Goal: Transaction & Acquisition: Purchase product/service

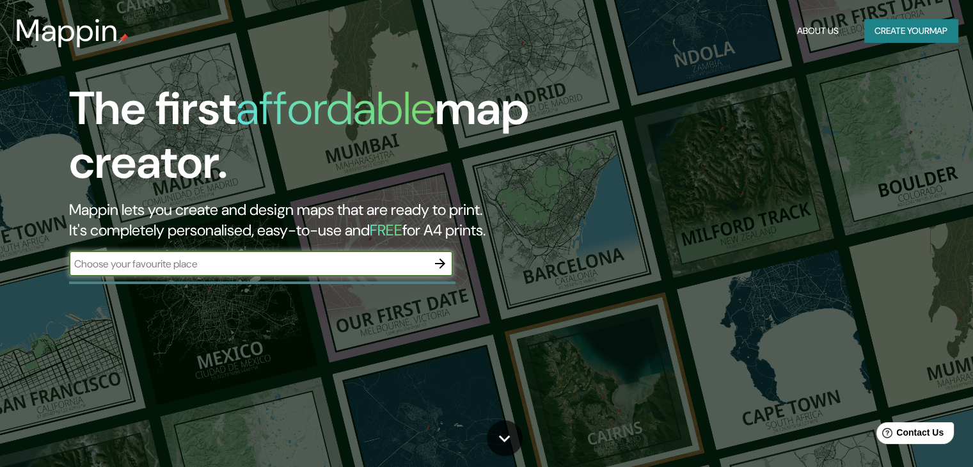
paste input "[URL][DOMAIN_NAME][PERSON_NAME][PERSON_NAME][PERSON_NAME]"
type input "[URL][DOMAIN_NAME][PERSON_NAME][PERSON_NAME][PERSON_NAME]"
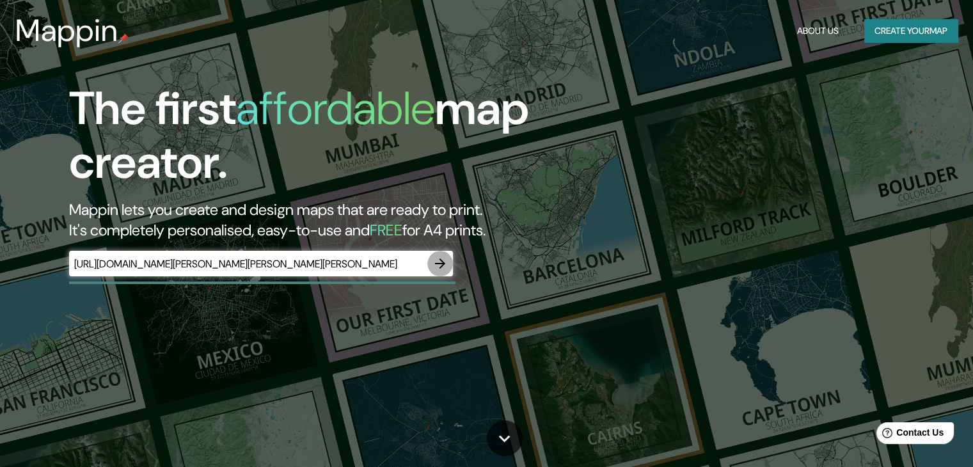
scroll to position [0, 0]
click at [440, 268] on icon "button" at bounding box center [440, 263] width 10 height 10
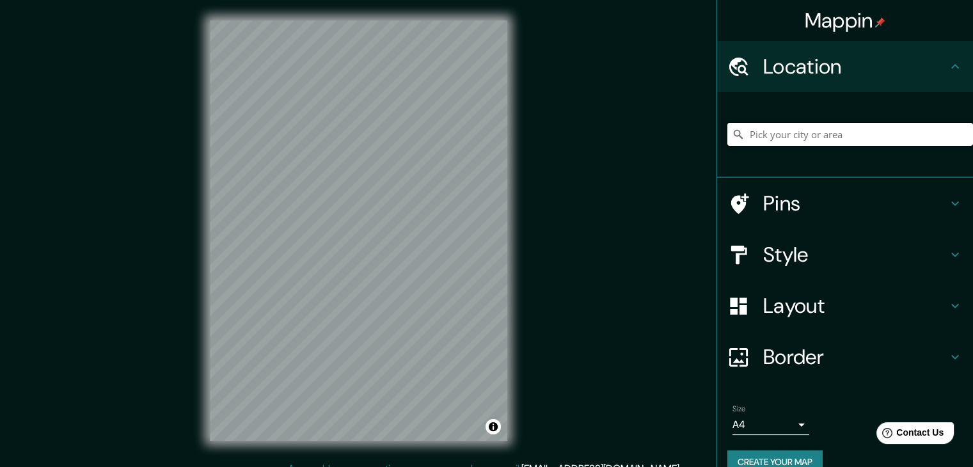
click at [768, 137] on input "Pick your city or area" at bounding box center [850, 134] width 246 height 23
paste input "[URL][DOMAIN_NAME][PERSON_NAME][PERSON_NAME][PERSON_NAME]"
click at [944, 124] on input "[URL][DOMAIN_NAME][PERSON_NAME][PERSON_NAME][PERSON_NAME]" at bounding box center [850, 134] width 246 height 23
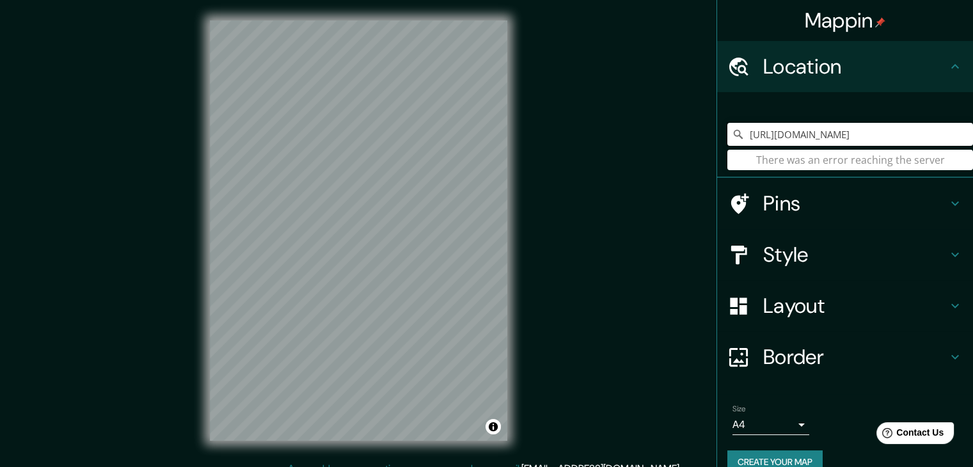
scroll to position [0, 0]
type input "h"
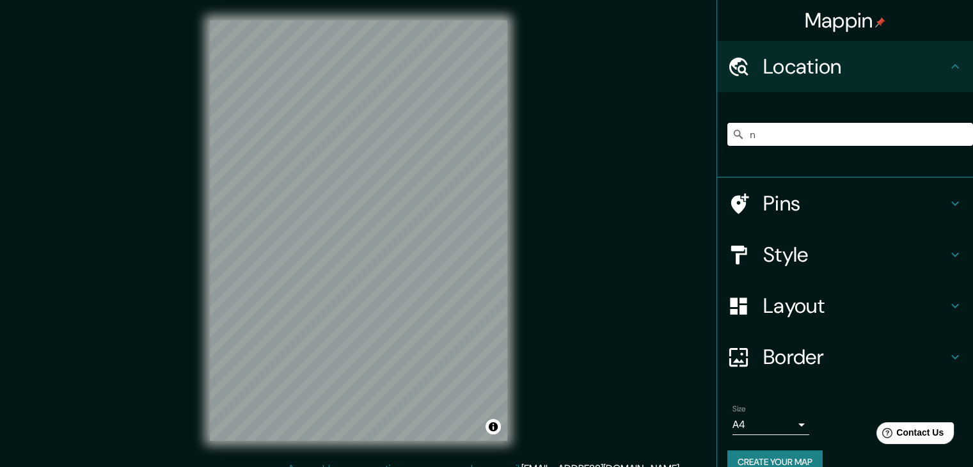
click at [944, 124] on input "n" at bounding box center [850, 134] width 246 height 23
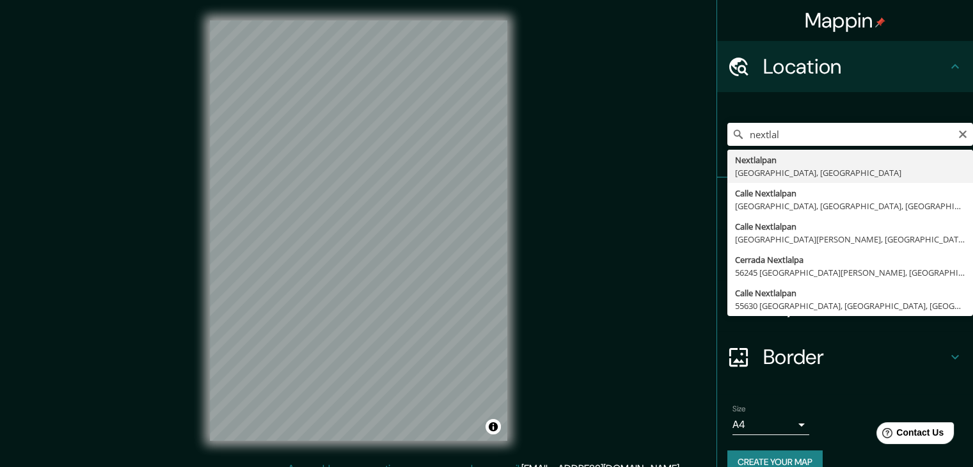
type input "Nextlalpan, [GEOGRAPHIC_DATA], [GEOGRAPHIC_DATA]"
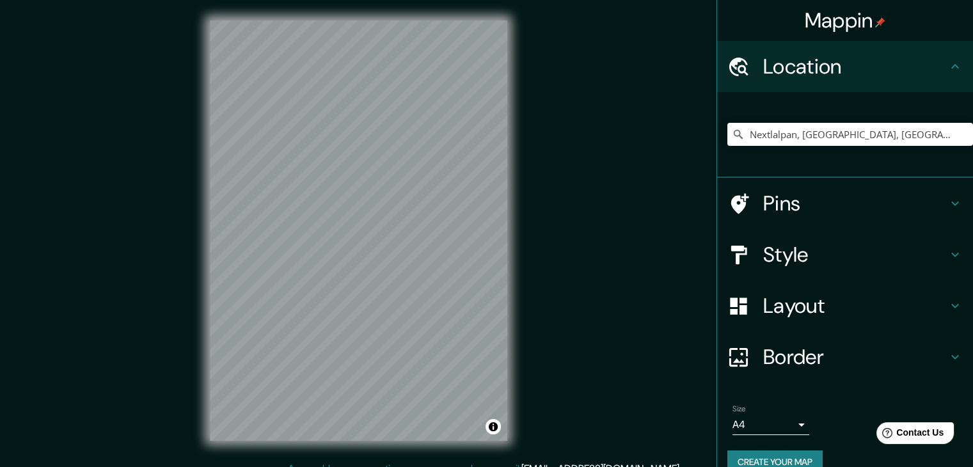
click at [131, 102] on div "Mappin Location Nextlalpan, [GEOGRAPHIC_DATA], [GEOGRAPHIC_DATA] Pins Style Lay…" at bounding box center [486, 241] width 973 height 482
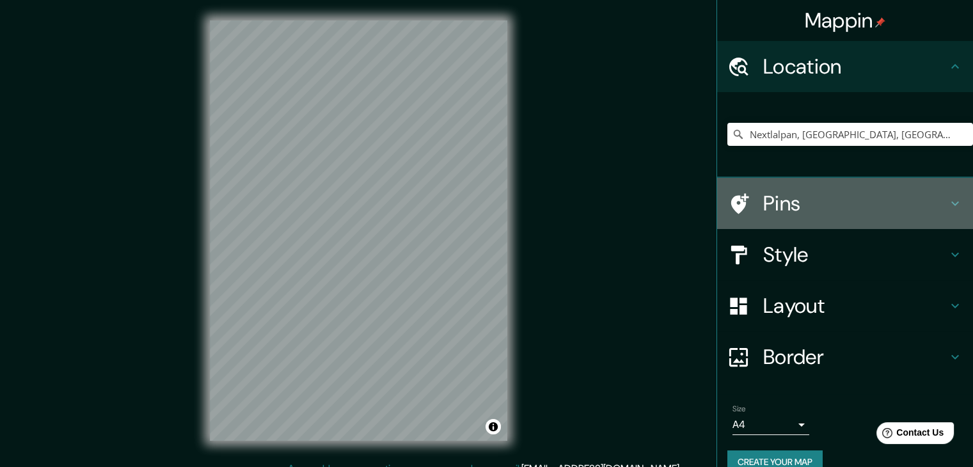
click at [785, 195] on h4 "Pins" at bounding box center [855, 204] width 184 height 26
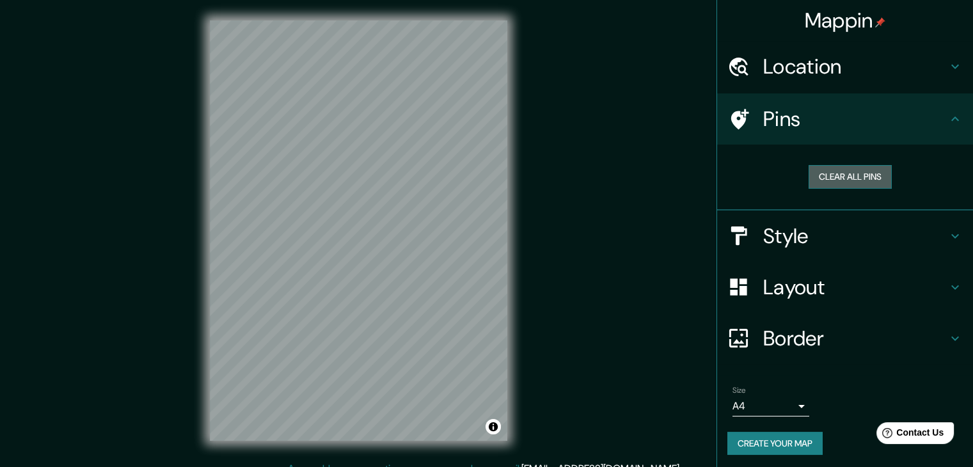
click at [849, 180] on button "Clear all pins" at bounding box center [850, 177] width 83 height 24
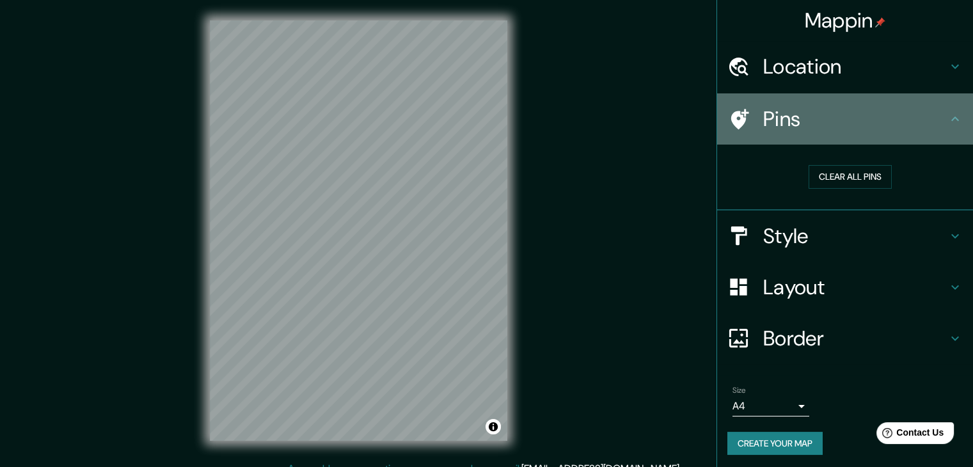
click at [959, 121] on div "Pins" at bounding box center [845, 118] width 256 height 51
click at [948, 117] on icon at bounding box center [955, 118] width 15 height 15
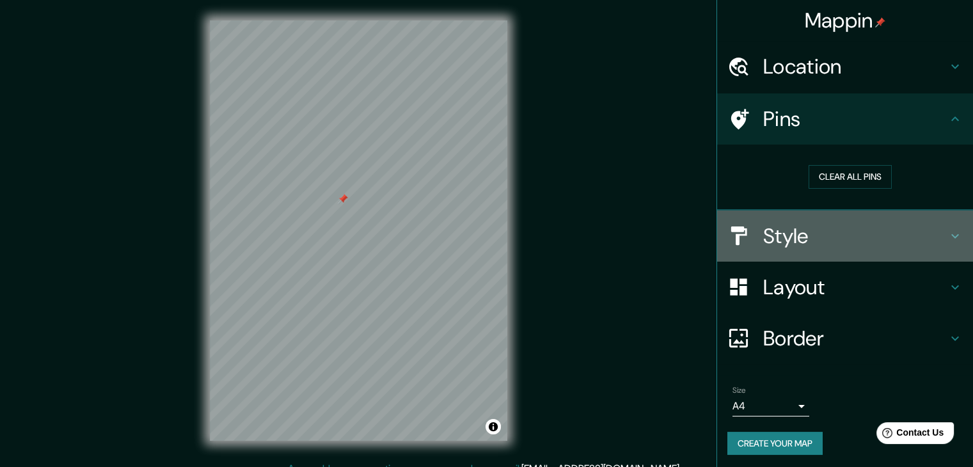
click at [902, 223] on h4 "Style" at bounding box center [855, 236] width 184 height 26
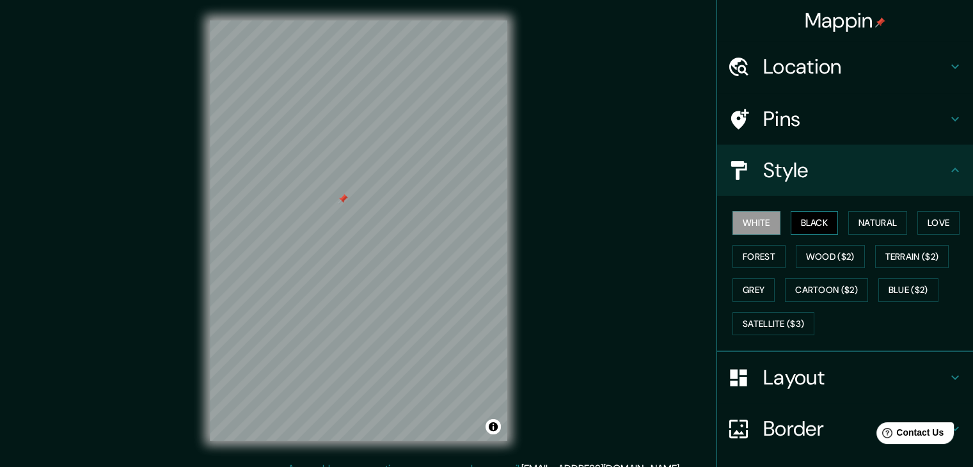
click at [819, 227] on button "Black" at bounding box center [815, 223] width 48 height 24
click at [857, 226] on button "Natural" at bounding box center [877, 223] width 59 height 24
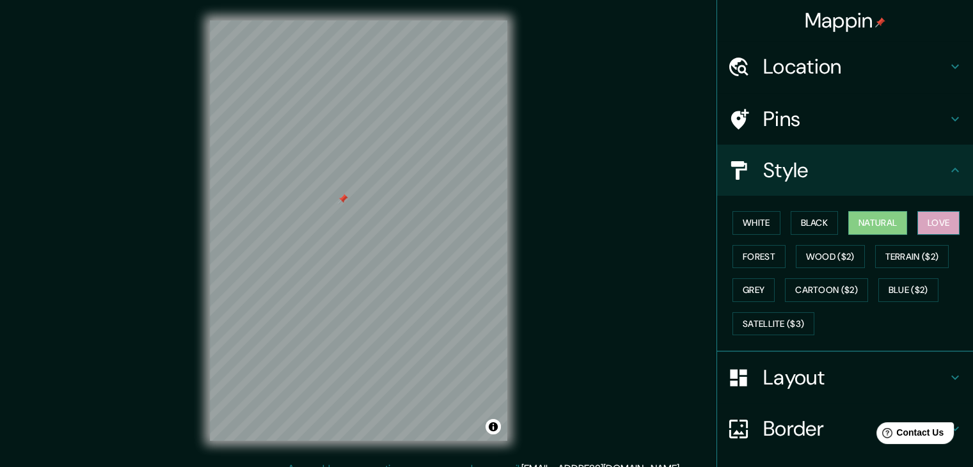
click at [926, 216] on button "Love" at bounding box center [939, 223] width 42 height 24
click at [753, 249] on button "Forest" at bounding box center [759, 257] width 53 height 24
click at [882, 224] on button "Natural" at bounding box center [877, 223] width 59 height 24
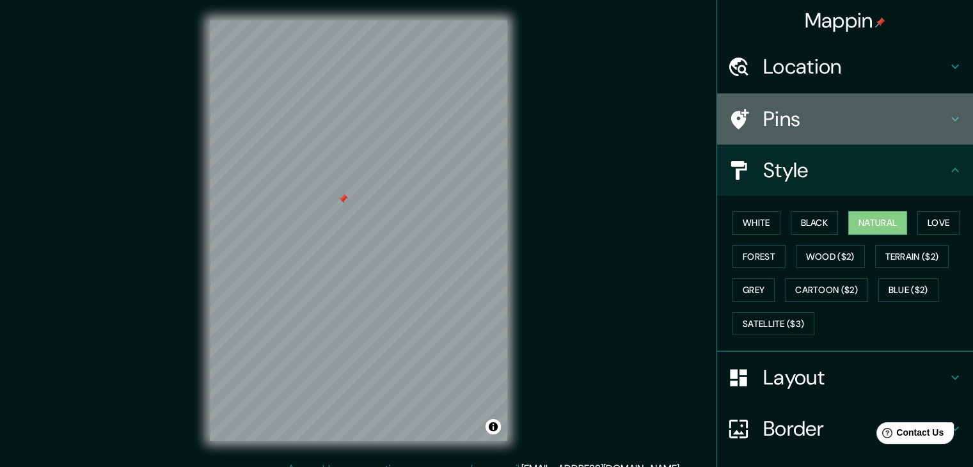
click at [832, 116] on h4 "Pins" at bounding box center [855, 119] width 184 height 26
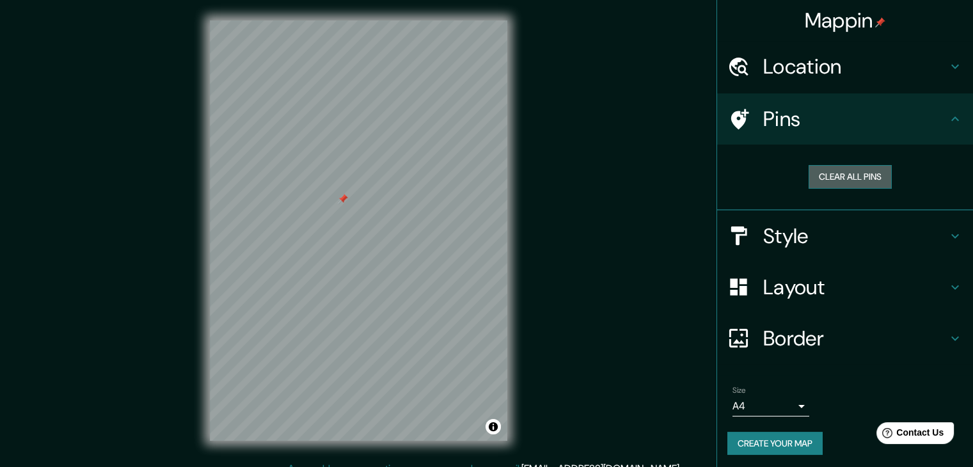
click at [855, 177] on button "Clear all pins" at bounding box center [850, 177] width 83 height 24
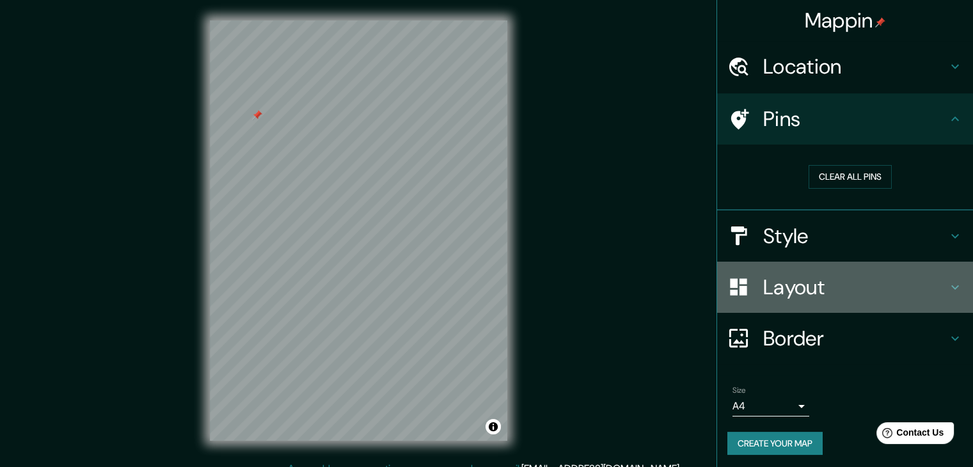
click at [948, 287] on icon at bounding box center [955, 287] width 15 height 15
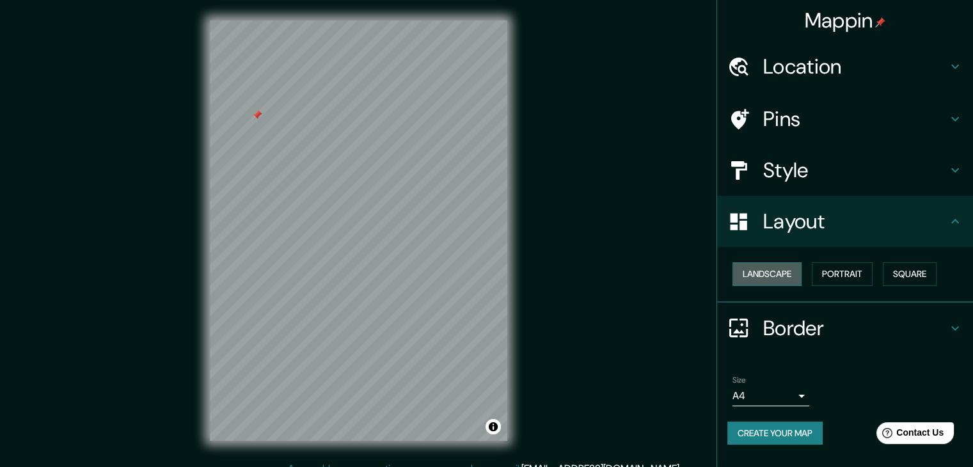
click at [788, 274] on button "Landscape" at bounding box center [767, 274] width 69 height 24
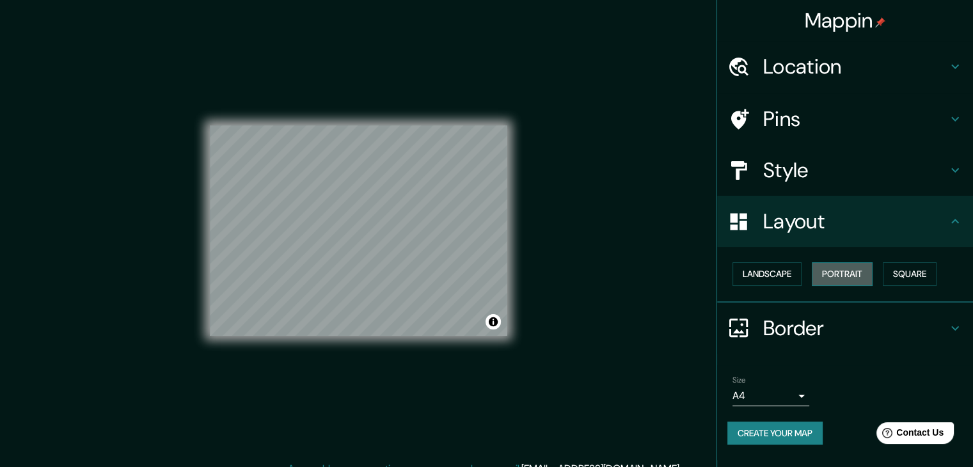
click at [848, 276] on button "Portrait" at bounding box center [842, 274] width 61 height 24
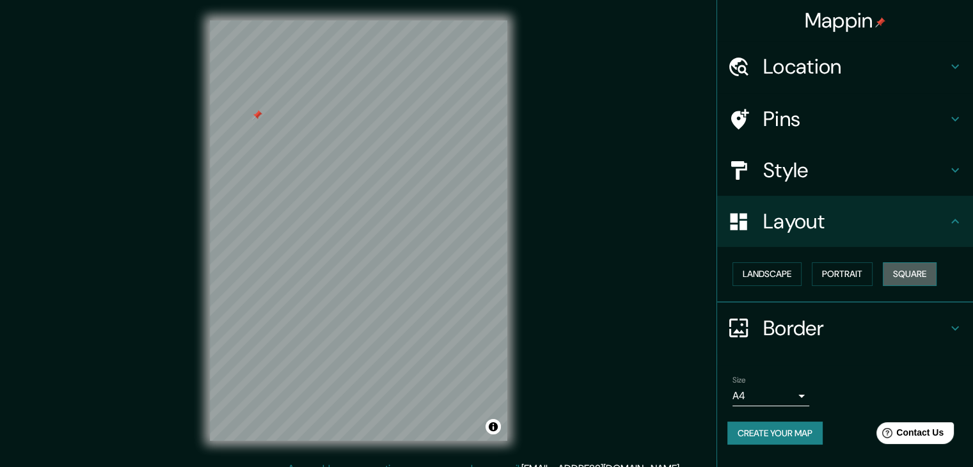
click at [900, 278] on button "Square" at bounding box center [910, 274] width 54 height 24
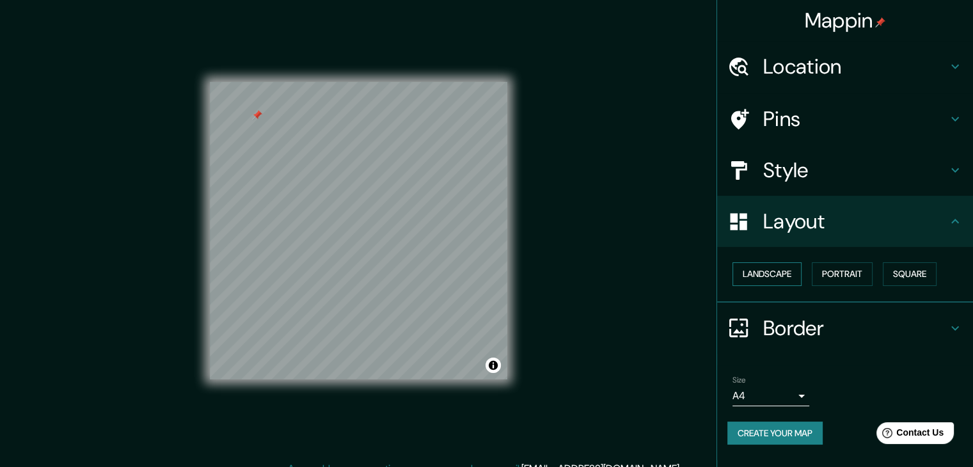
click at [790, 272] on button "Landscape" at bounding box center [767, 274] width 69 height 24
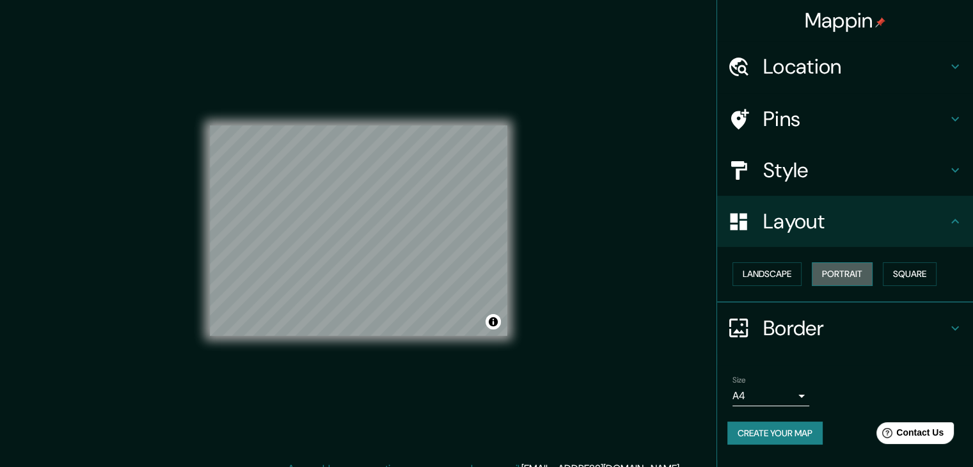
click at [832, 274] on button "Portrait" at bounding box center [842, 274] width 61 height 24
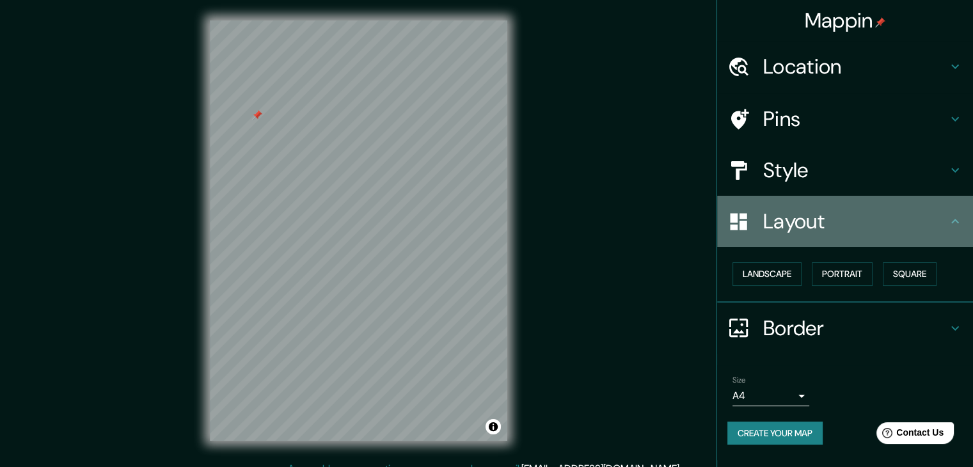
click at [900, 227] on h4 "Layout" at bounding box center [855, 222] width 184 height 26
click at [952, 223] on icon at bounding box center [955, 221] width 8 height 4
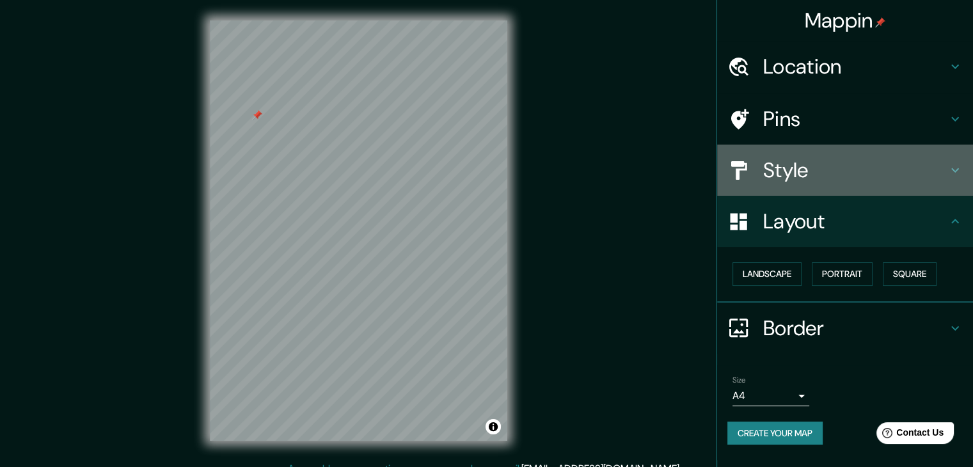
click at [956, 175] on icon at bounding box center [955, 170] width 15 height 15
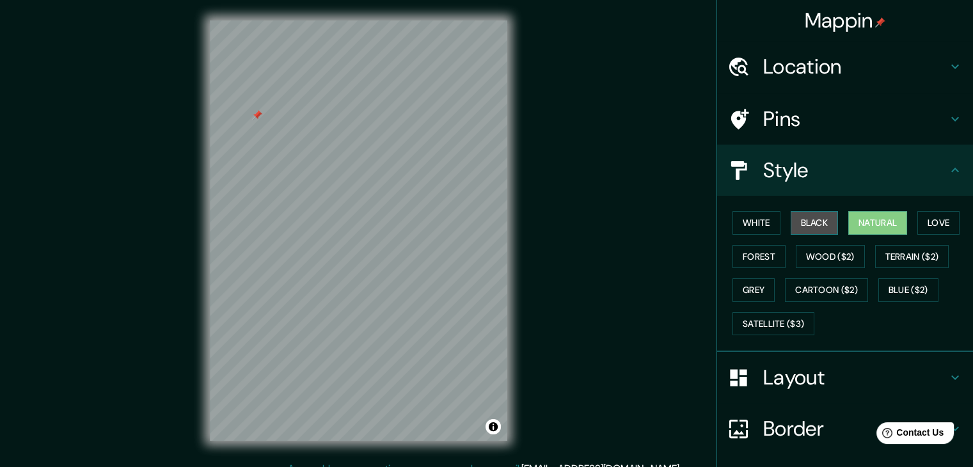
click at [801, 220] on button "Black" at bounding box center [815, 223] width 48 height 24
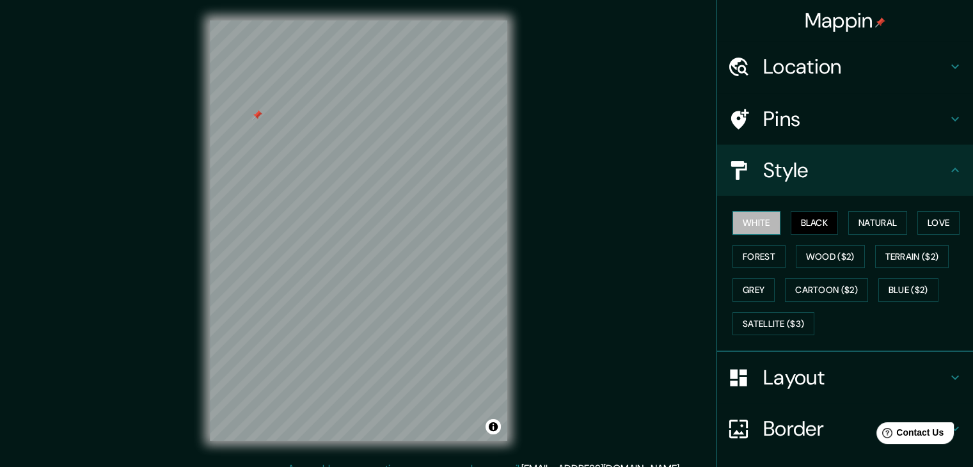
click at [745, 223] on button "White" at bounding box center [757, 223] width 48 height 24
click at [918, 223] on button "Love" at bounding box center [939, 223] width 42 height 24
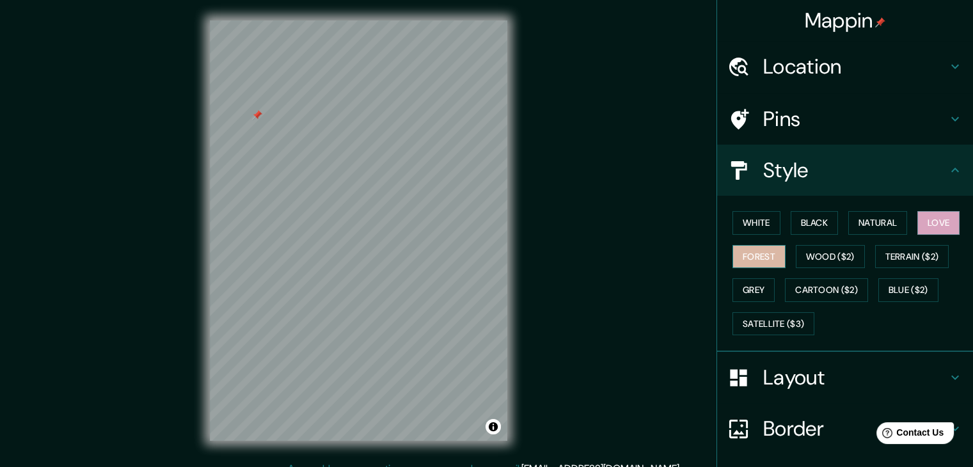
click at [758, 260] on button "Forest" at bounding box center [759, 257] width 53 height 24
click at [807, 251] on button "Wood ($2)" at bounding box center [830, 257] width 69 height 24
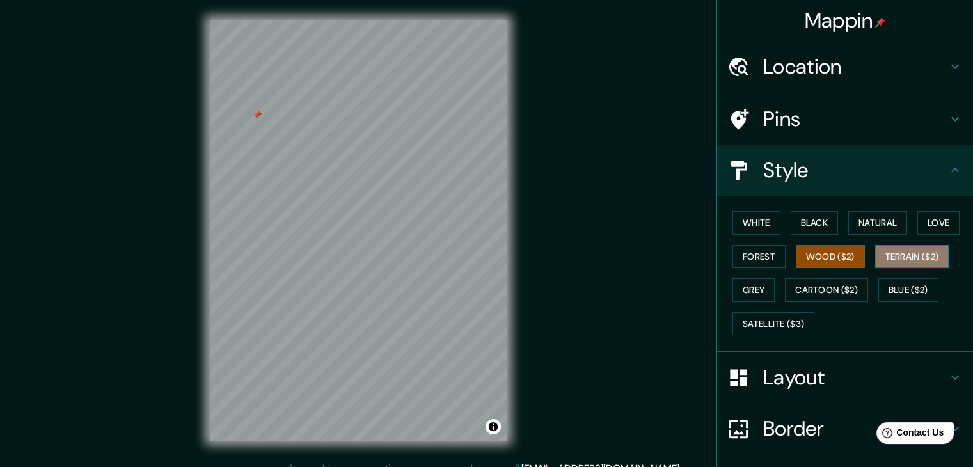
click at [896, 264] on button "Terrain ($2)" at bounding box center [912, 257] width 74 height 24
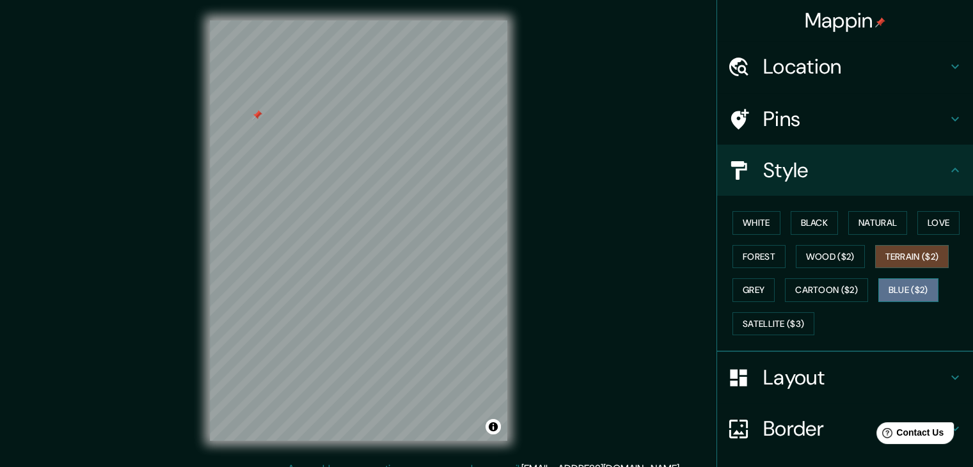
click at [891, 293] on button "Blue ($2)" at bounding box center [908, 290] width 60 height 24
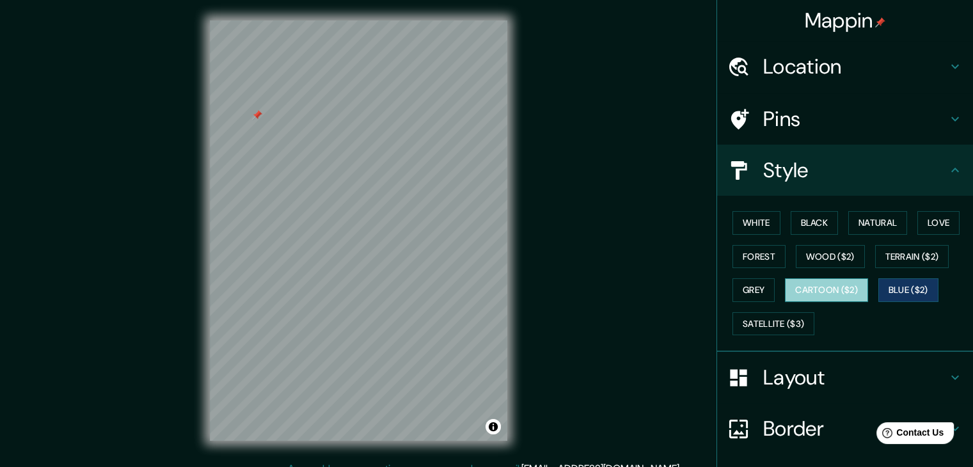
click at [831, 293] on button "Cartoon ($2)" at bounding box center [826, 290] width 83 height 24
click at [755, 292] on button "Grey" at bounding box center [754, 290] width 42 height 24
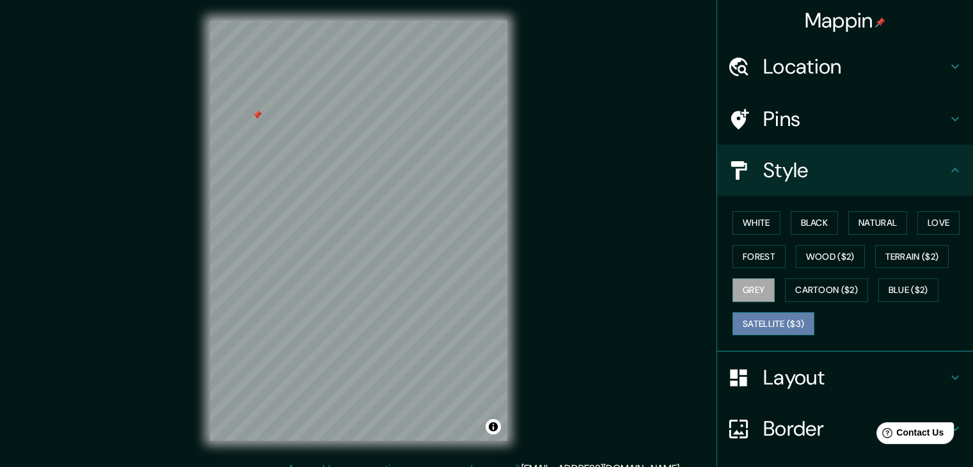
click at [774, 323] on button "Satellite ($3)" at bounding box center [774, 324] width 82 height 24
click at [760, 220] on button "White" at bounding box center [757, 223] width 48 height 24
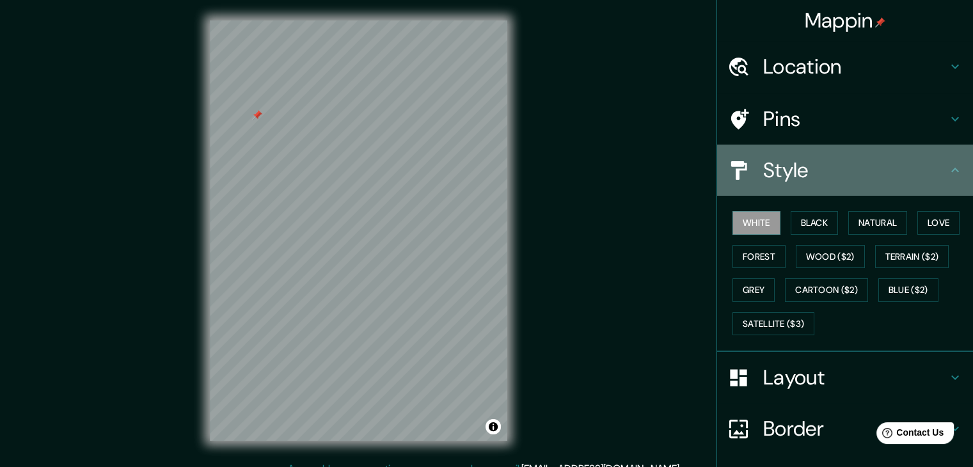
click at [950, 170] on icon at bounding box center [955, 170] width 15 height 15
click at [951, 170] on icon at bounding box center [955, 170] width 8 height 4
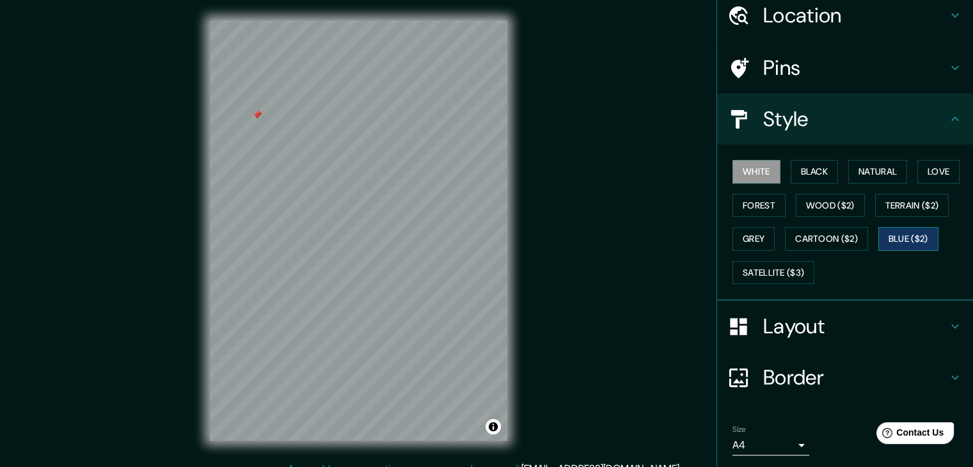
scroll to position [92, 0]
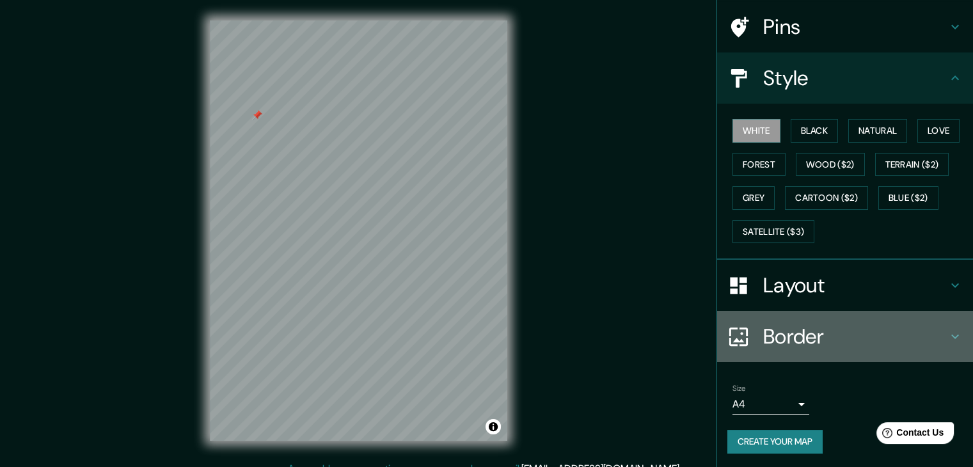
click at [948, 330] on icon at bounding box center [955, 336] width 15 height 15
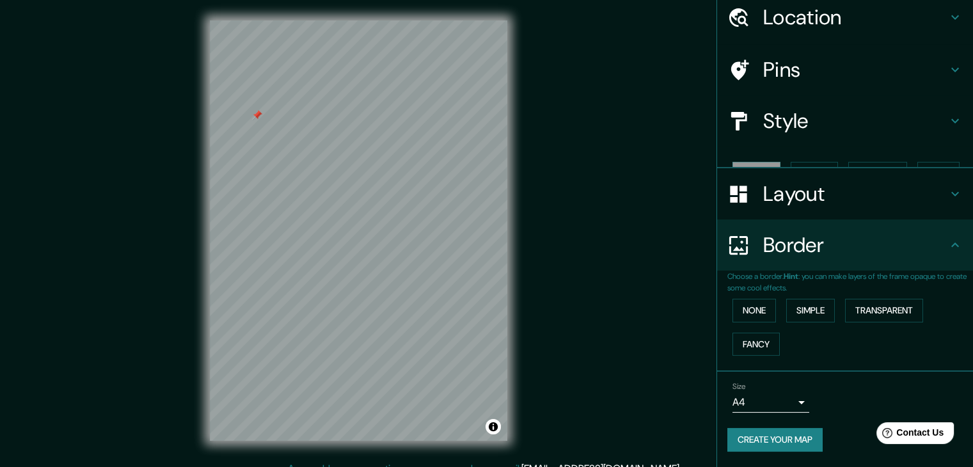
scroll to position [27, 0]
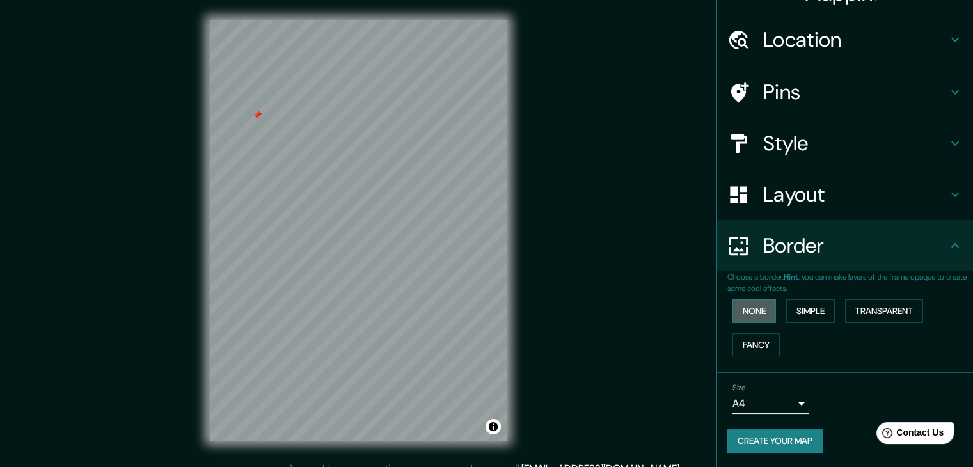
click at [743, 310] on button "None" at bounding box center [755, 311] width 44 height 24
click at [815, 312] on button "Simple" at bounding box center [810, 311] width 49 height 24
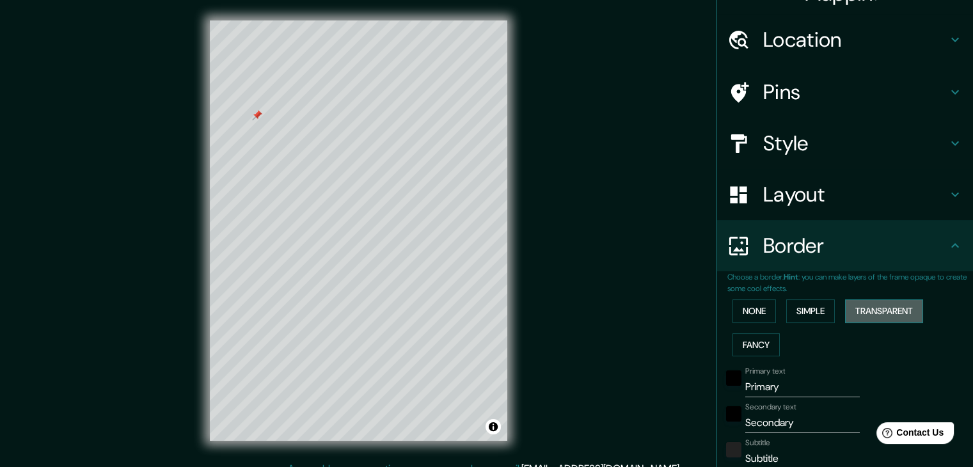
click at [868, 302] on button "Transparent" at bounding box center [884, 311] width 78 height 24
click at [747, 349] on button "Fancy" at bounding box center [756, 345] width 47 height 24
click at [735, 300] on button "None" at bounding box center [755, 311] width 44 height 24
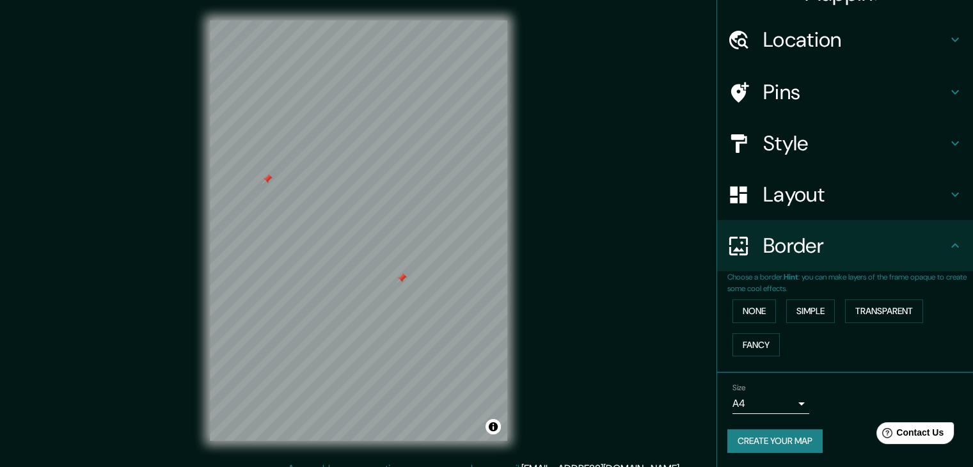
click at [803, 131] on h4 "Style" at bounding box center [855, 144] width 184 height 26
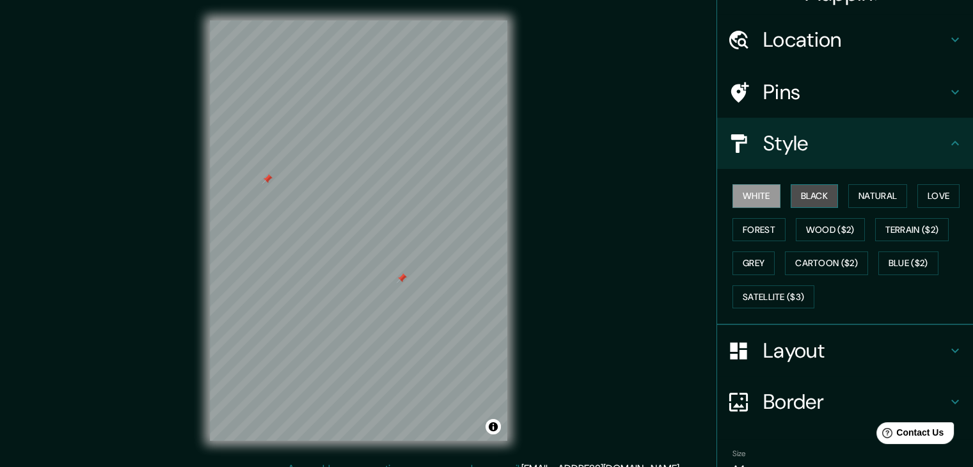
click at [804, 203] on button "Black" at bounding box center [815, 196] width 48 height 24
click at [848, 200] on button "Natural" at bounding box center [877, 196] width 59 height 24
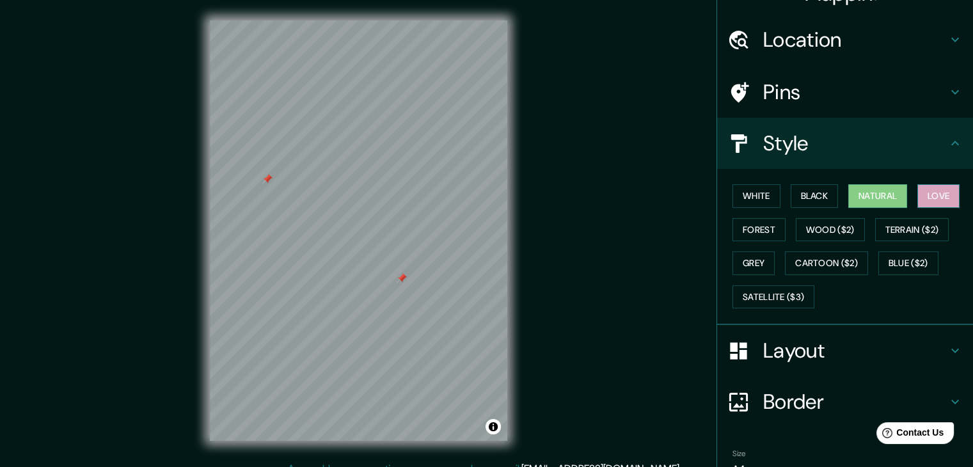
click at [937, 195] on button "Love" at bounding box center [939, 196] width 42 height 24
click at [774, 289] on button "Satellite ($3)" at bounding box center [774, 297] width 82 height 24
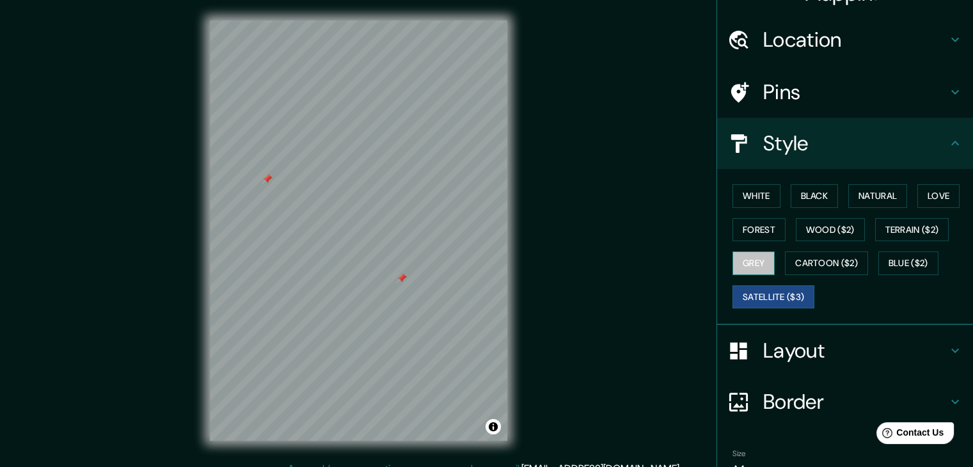
click at [736, 259] on button "Grey" at bounding box center [754, 263] width 42 height 24
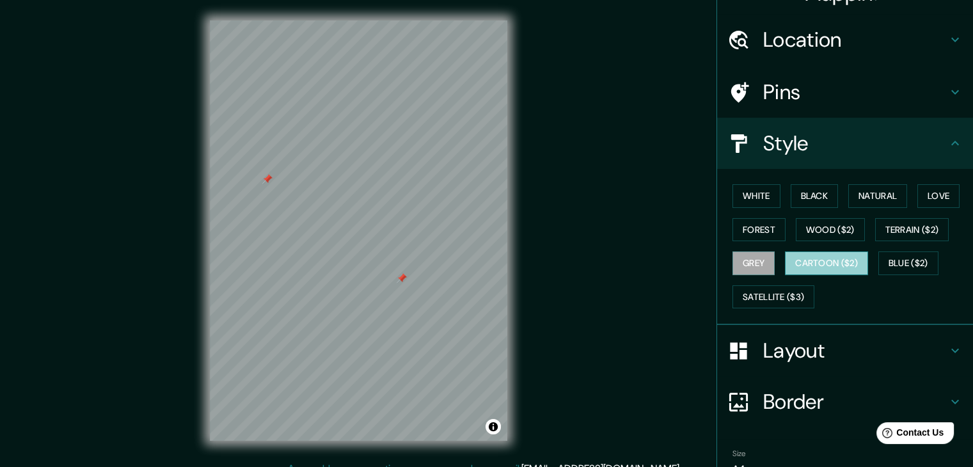
click at [798, 256] on button "Cartoon ($2)" at bounding box center [826, 263] width 83 height 24
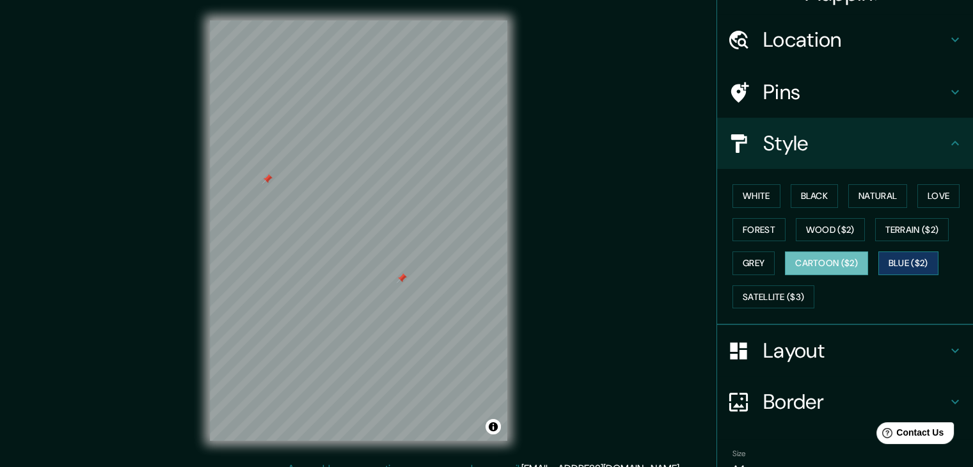
click at [888, 258] on button "Blue ($2)" at bounding box center [908, 263] width 60 height 24
click at [831, 262] on button "Cartoon ($2)" at bounding box center [826, 263] width 83 height 24
click at [898, 232] on button "Terrain ($2)" at bounding box center [912, 230] width 74 height 24
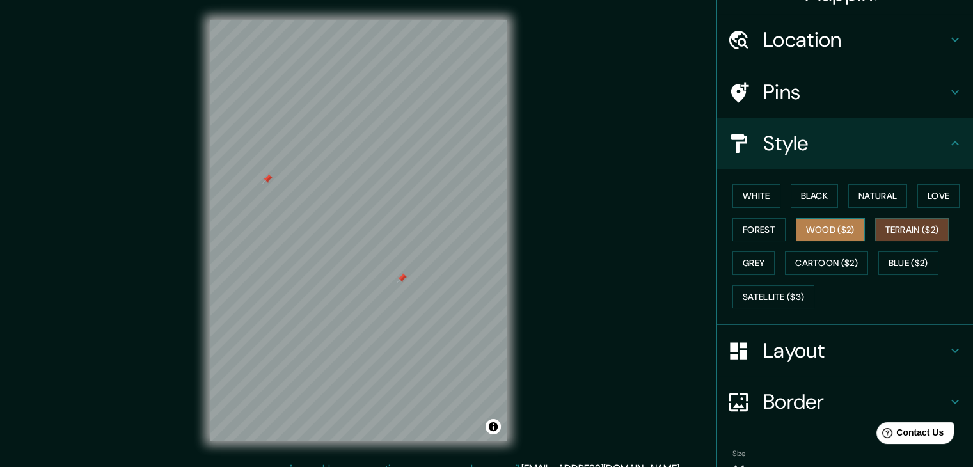
click at [838, 227] on button "Wood ($2)" at bounding box center [830, 230] width 69 height 24
click at [761, 221] on button "Forest" at bounding box center [759, 230] width 53 height 24
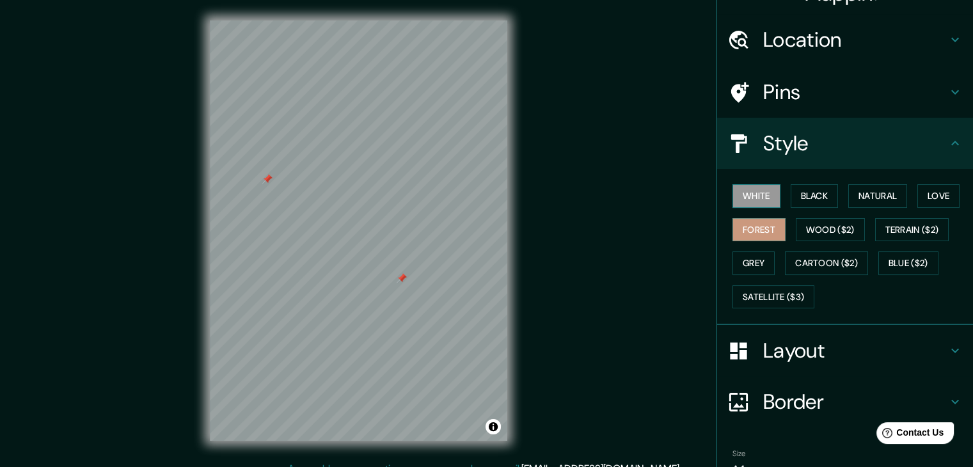
click at [756, 195] on button "White" at bounding box center [757, 196] width 48 height 24
click at [865, 211] on div "White Black Natural Love Forest Wood ($2) Terrain ($2) Grey Cartoon ($2) Blue (…" at bounding box center [850, 246] width 246 height 134
click at [822, 202] on button "Black" at bounding box center [815, 196] width 48 height 24
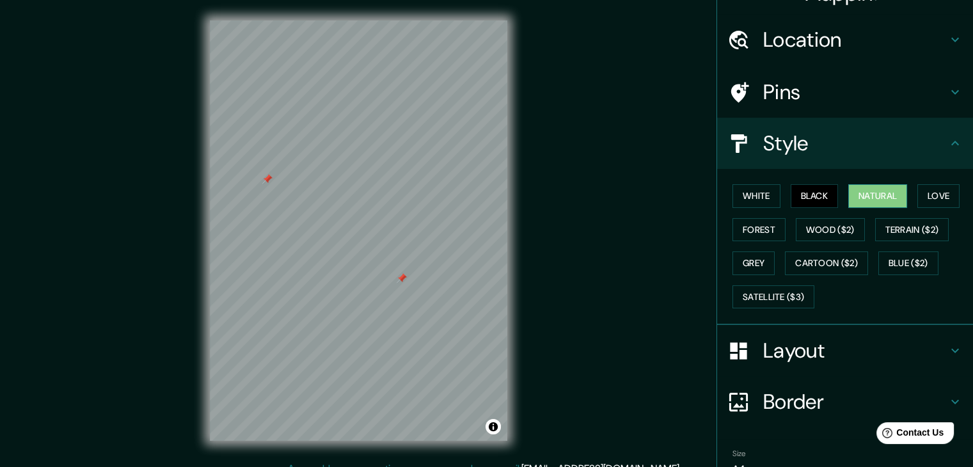
click at [870, 200] on button "Natural" at bounding box center [877, 196] width 59 height 24
